Goal: Contribute content: Add original content to the website for others to see

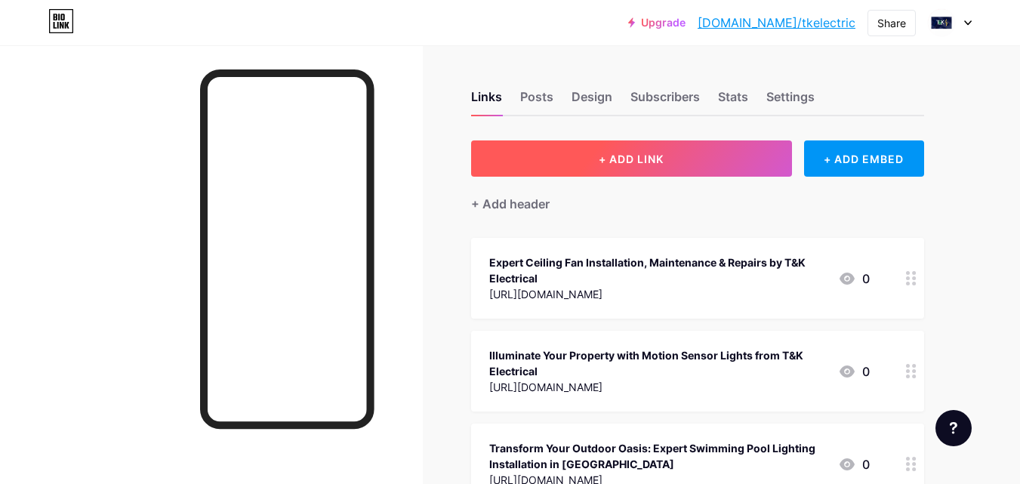
click at [632, 168] on button "+ ADD LINK" at bounding box center [631, 158] width 321 height 36
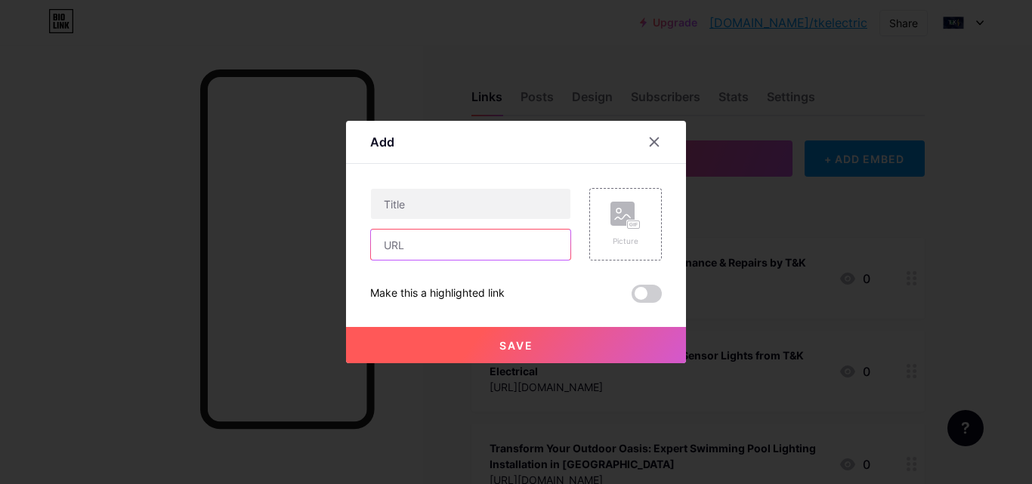
click at [448, 250] on input "text" at bounding box center [470, 245] width 199 height 30
paste input "[URL][DOMAIN_NAME]"
type input "[URL][DOMAIN_NAME]"
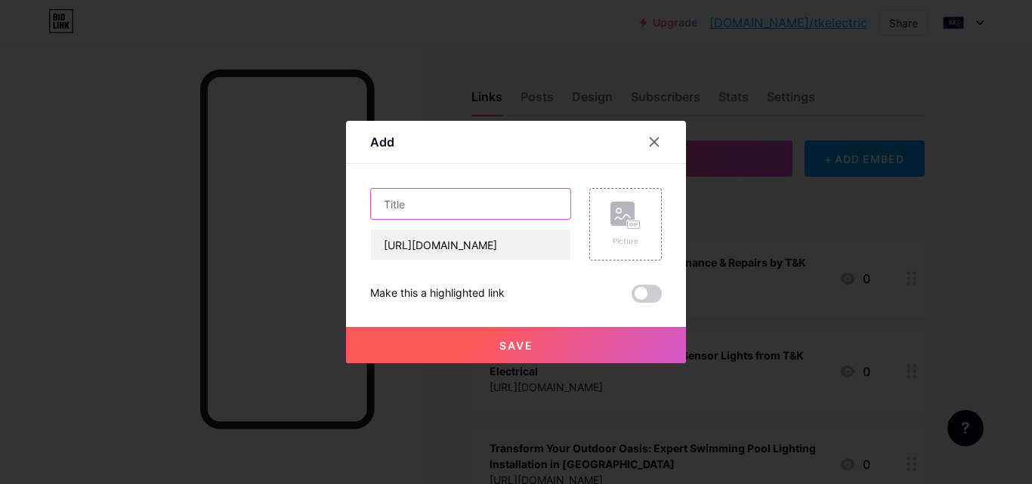
click at [392, 196] on input "text" at bounding box center [470, 204] width 199 height 30
paste input "Illuminate Your Swimming Pool with LED Lights: Enhance Safety, Beauty, and Effi…"
type input "Illuminate Your Swimming Pool with LED Lights: Enhance Safety, Beauty, and Effi…"
click at [462, 354] on button "Save" at bounding box center [516, 345] width 340 height 36
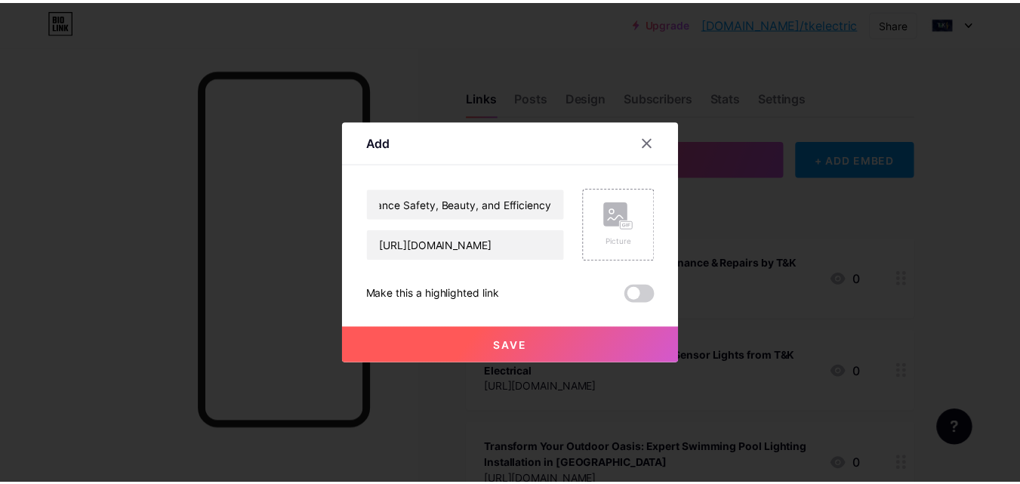
scroll to position [0, 0]
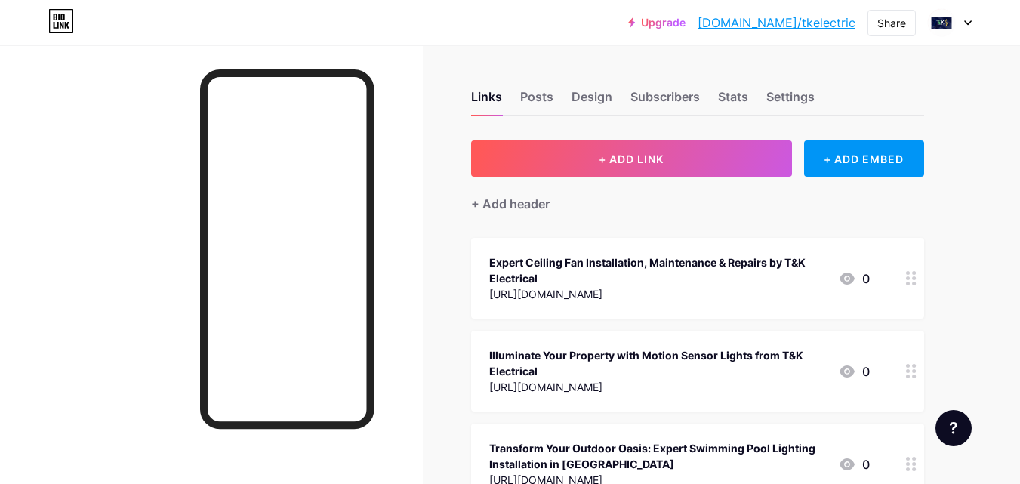
drag, startPoint x: 899, startPoint y: 20, endPoint x: 869, endPoint y: 39, distance: 35.0
click at [895, 20] on div "Share" at bounding box center [892, 23] width 29 height 16
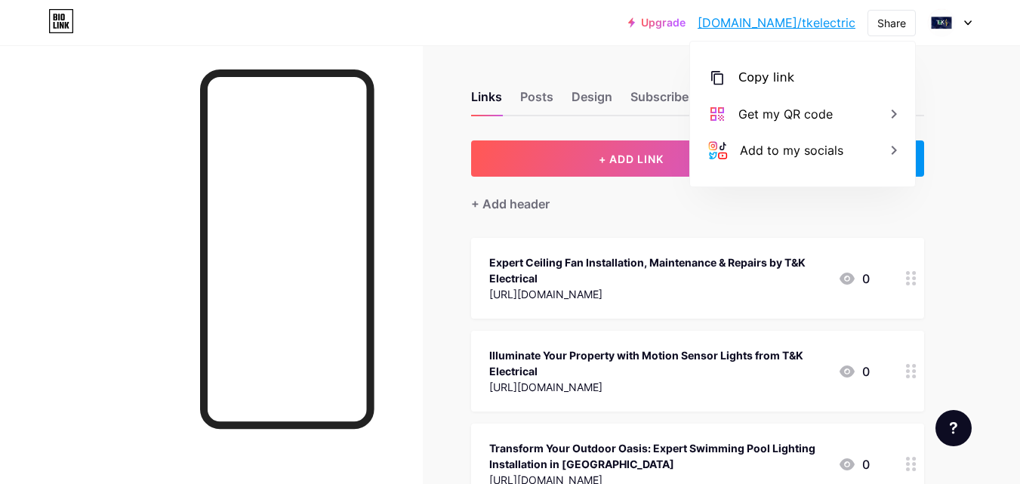
drag, startPoint x: 832, startPoint y: 66, endPoint x: 480, endPoint y: 35, distance: 354.0
click at [831, 68] on div "Copy link" at bounding box center [802, 78] width 225 height 36
